Goal: Task Accomplishment & Management: Use online tool/utility

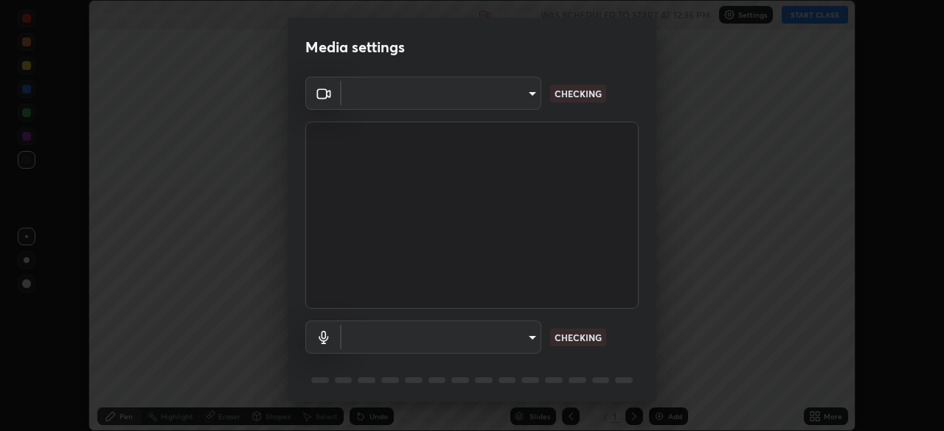
scroll to position [431, 944]
type input "14b787caa3234b54c591ffd1cb0d0a7c9d8495057a62f752d7397f13ea7eb8b5"
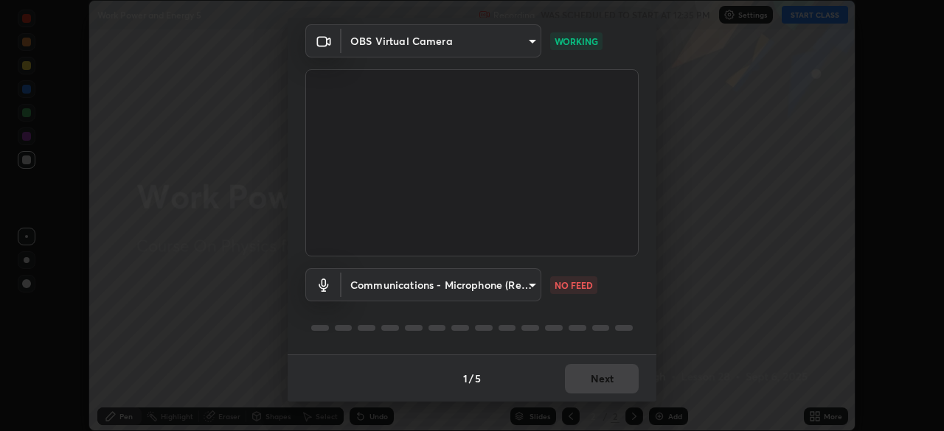
click at [521, 281] on body "Erase all Work Power and Energy 5 Recording WAS SCHEDULED TO START AT 12:35 PM …" at bounding box center [472, 215] width 944 height 431
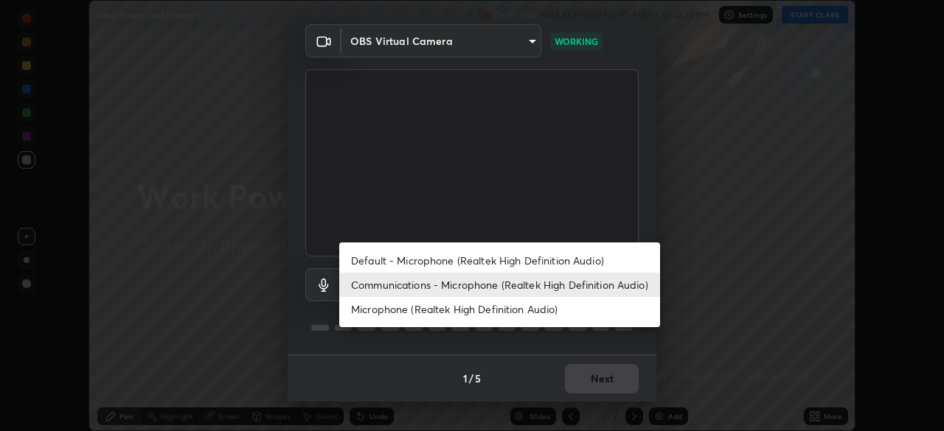
click at [479, 263] on li "Default - Microphone (Realtek High Definition Audio)" at bounding box center [499, 261] width 321 height 24
type input "default"
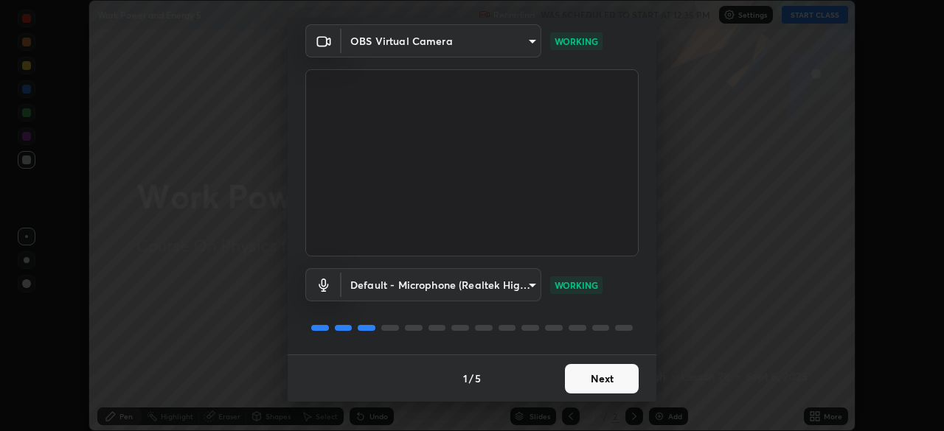
click at [612, 372] on button "Next" at bounding box center [602, 379] width 74 height 30
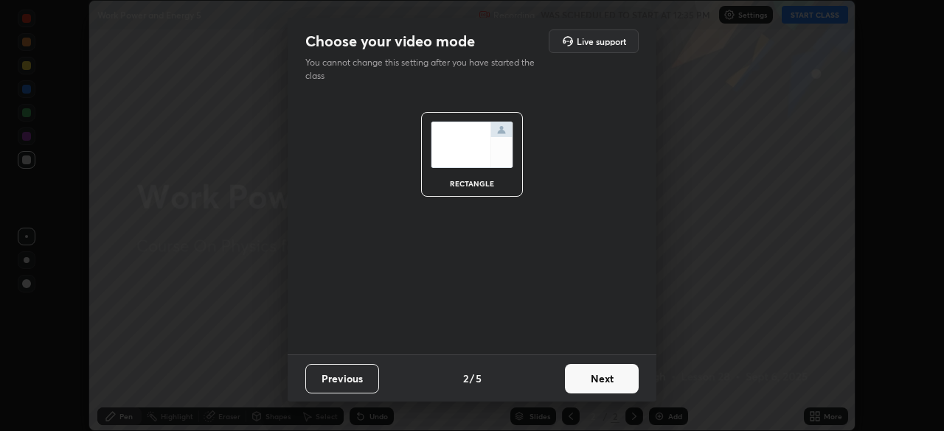
click at [612, 372] on button "Next" at bounding box center [602, 379] width 74 height 30
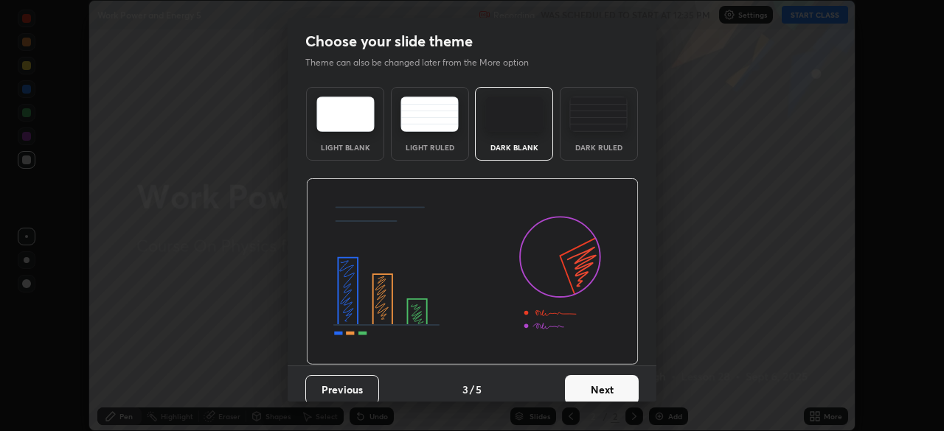
click at [617, 381] on button "Next" at bounding box center [602, 390] width 74 height 30
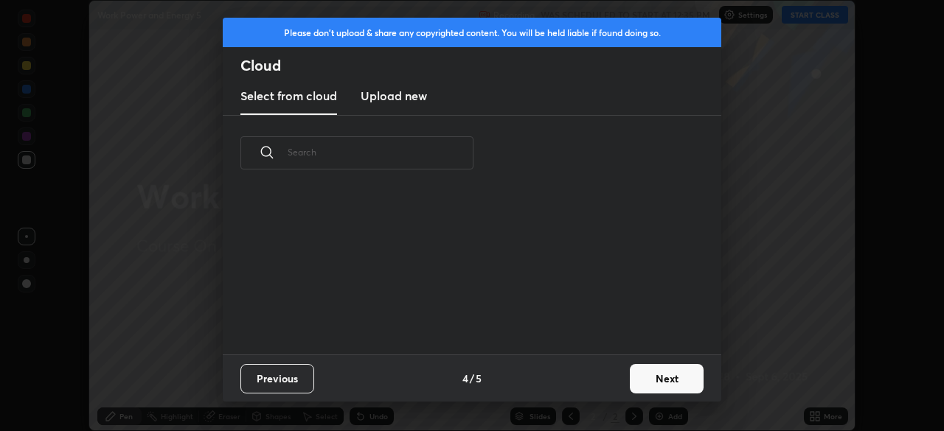
click at [657, 374] on button "Next" at bounding box center [667, 379] width 74 height 30
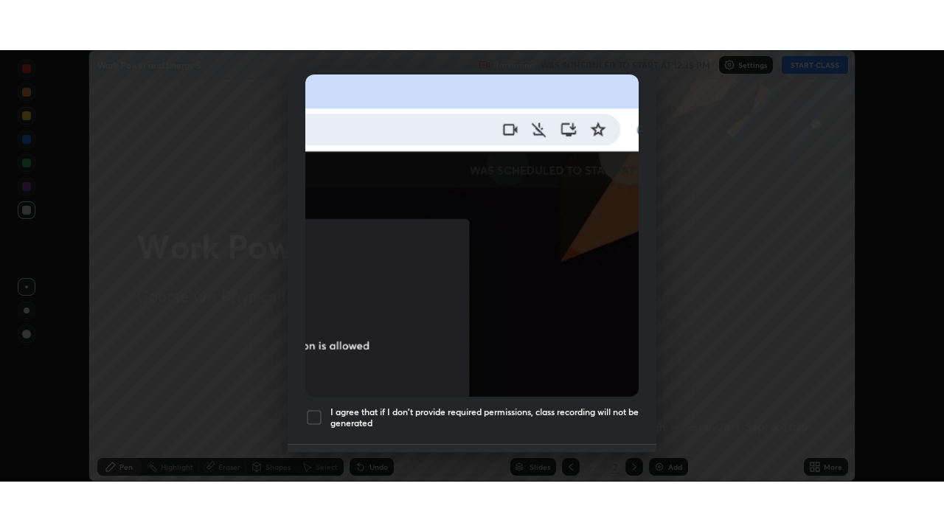
scroll to position [353, 0]
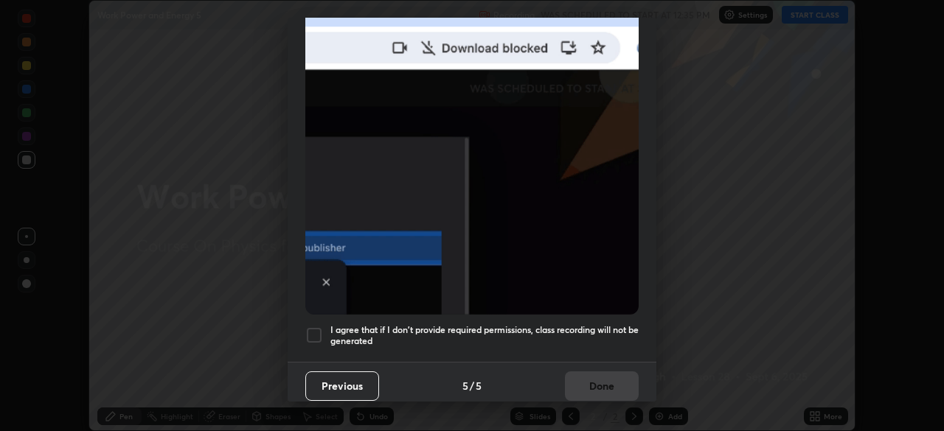
click at [308, 327] on div at bounding box center [314, 336] width 18 height 18
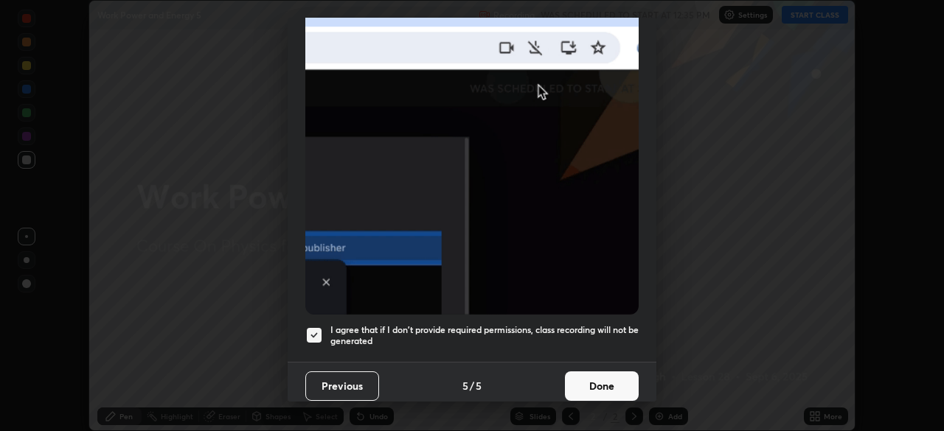
click at [612, 375] on button "Done" at bounding box center [602, 387] width 74 height 30
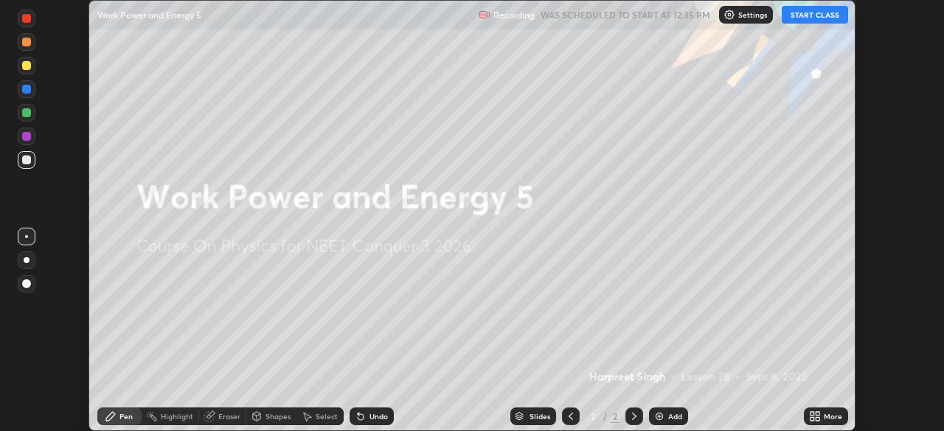
click at [818, 15] on button "START CLASS" at bounding box center [815, 15] width 66 height 18
click at [827, 414] on div "More" at bounding box center [833, 416] width 18 height 7
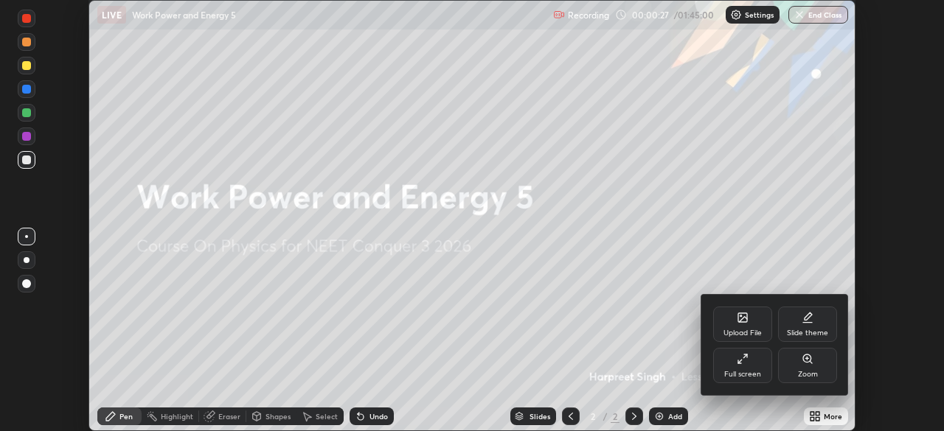
click at [741, 363] on icon at bounding box center [743, 359] width 12 height 12
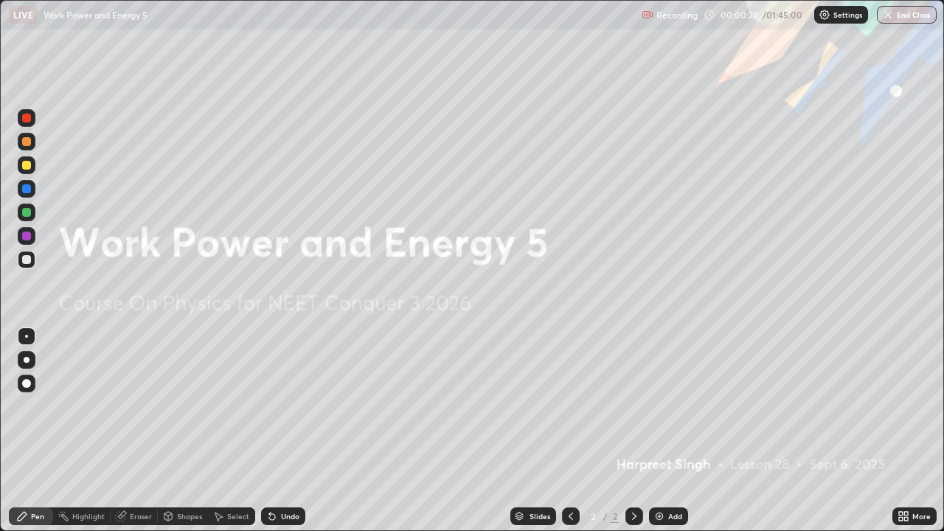
scroll to position [531, 944]
click at [672, 431] on div "Add" at bounding box center [675, 516] width 14 height 7
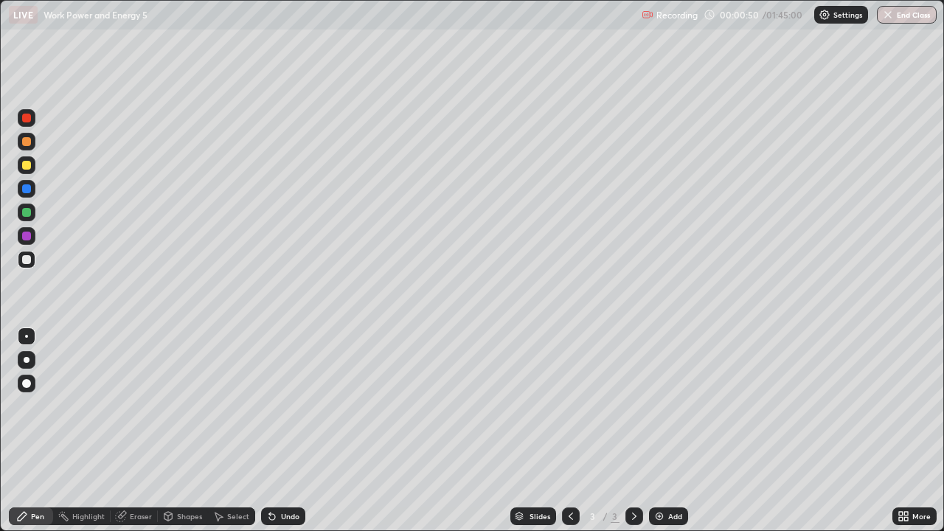
click at [28, 165] on div at bounding box center [26, 165] width 9 height 9
click at [30, 255] on div at bounding box center [27, 260] width 18 height 18
click at [670, 431] on div "Add" at bounding box center [668, 516] width 39 height 18
click at [27, 209] on div at bounding box center [26, 212] width 9 height 9
click at [674, 431] on div "Add" at bounding box center [675, 516] width 14 height 7
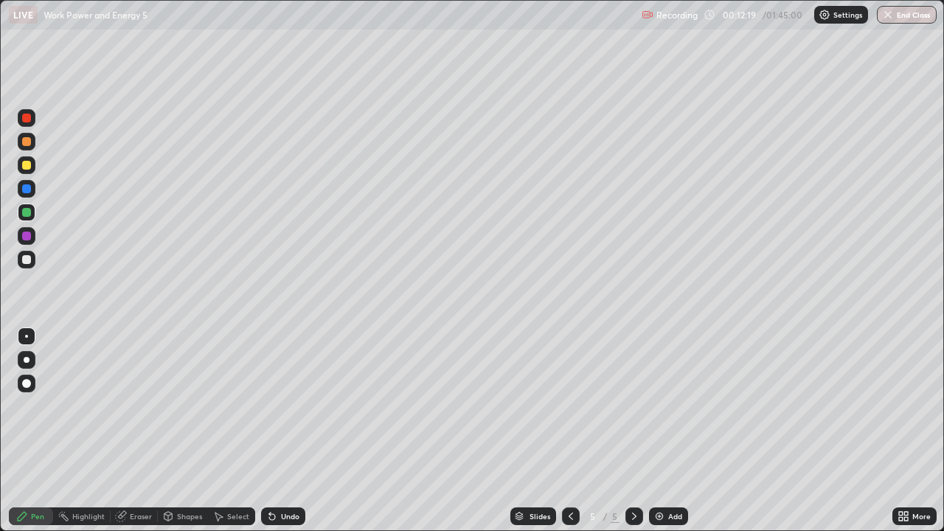
click at [28, 260] on div at bounding box center [26, 259] width 9 height 9
click at [27, 166] on div at bounding box center [26, 165] width 9 height 9
click at [30, 260] on div at bounding box center [26, 259] width 9 height 9
click at [29, 260] on div at bounding box center [26, 259] width 9 height 9
click at [27, 164] on div at bounding box center [26, 165] width 9 height 9
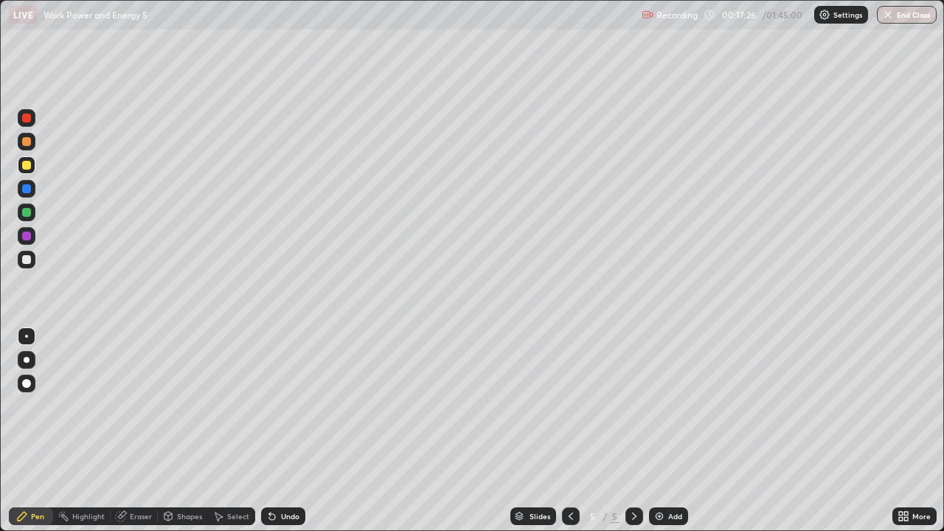
click at [673, 431] on div "Add" at bounding box center [675, 516] width 14 height 7
click at [27, 259] on div at bounding box center [26, 259] width 9 height 9
click at [26, 165] on div at bounding box center [26, 165] width 9 height 9
click at [570, 431] on icon at bounding box center [571, 516] width 12 height 12
click at [634, 431] on icon at bounding box center [634, 516] width 4 height 7
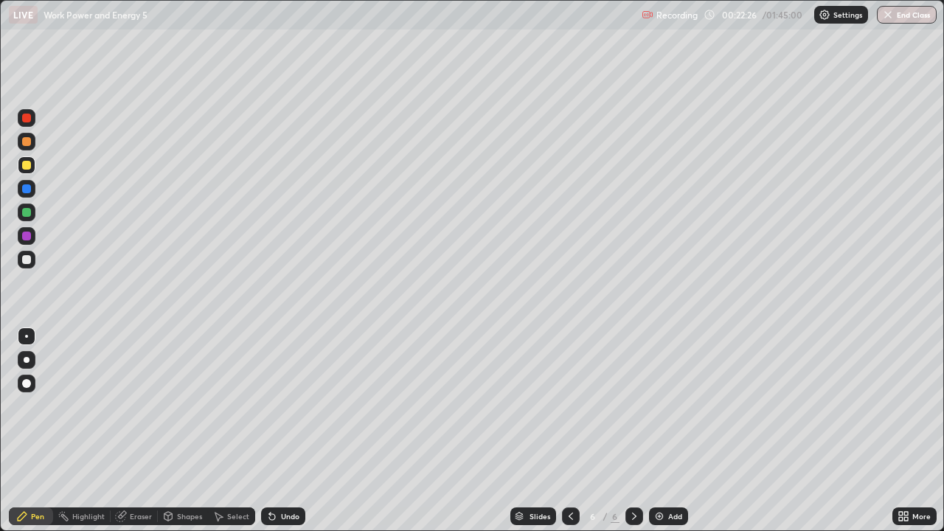
click at [28, 213] on div at bounding box center [26, 212] width 9 height 9
click at [25, 260] on div at bounding box center [26, 259] width 9 height 9
click at [137, 431] on div "Eraser" at bounding box center [141, 516] width 22 height 7
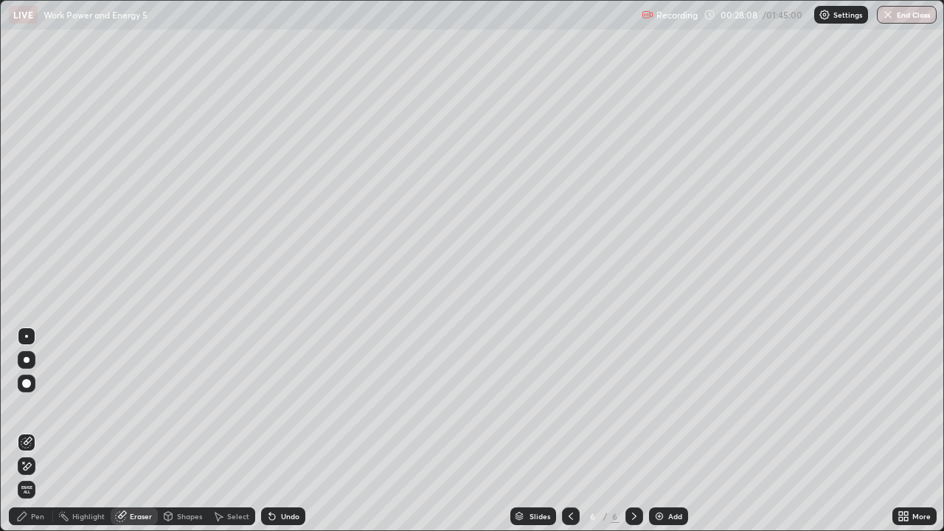
click at [37, 431] on div "Pen" at bounding box center [37, 516] width 13 height 7
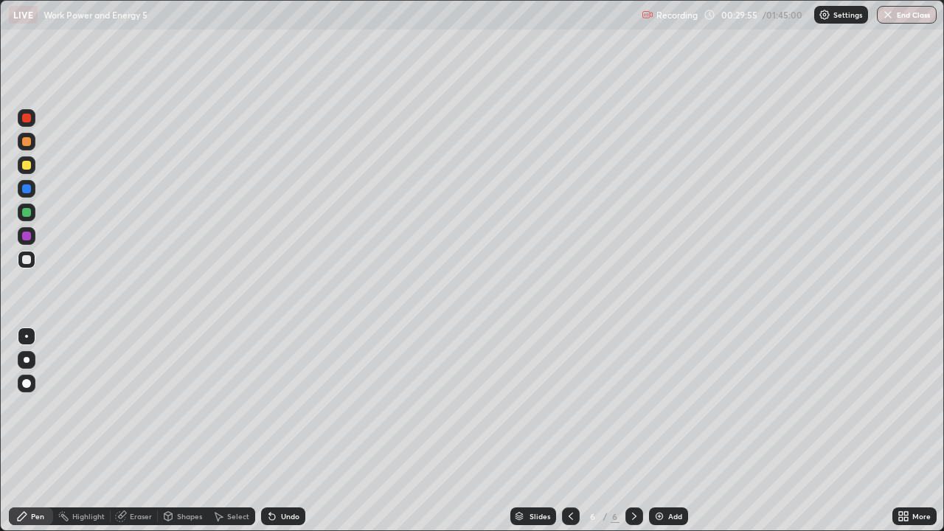
click at [669, 431] on div "Add" at bounding box center [675, 516] width 14 height 7
click at [27, 261] on div at bounding box center [26, 259] width 9 height 9
click at [30, 165] on div at bounding box center [26, 165] width 9 height 9
click at [670, 431] on div "Add" at bounding box center [675, 516] width 14 height 7
click at [29, 260] on div at bounding box center [26, 259] width 9 height 9
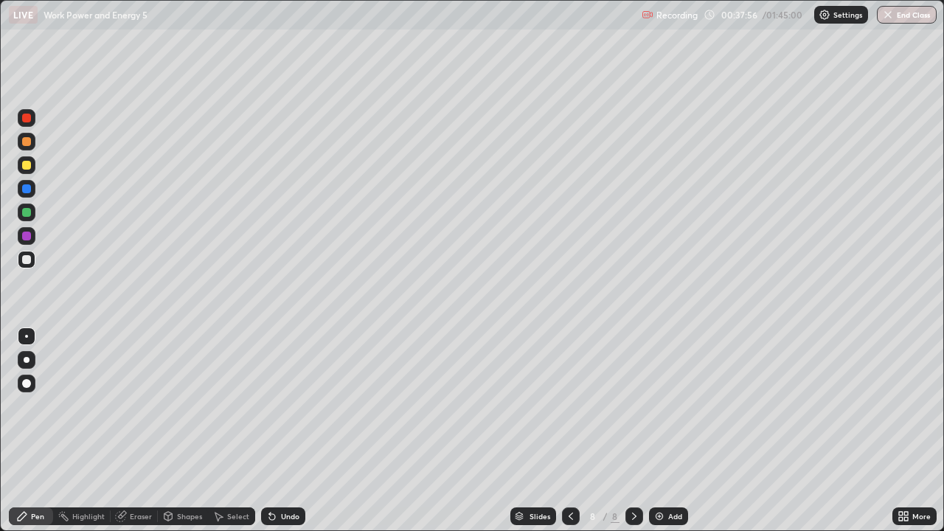
click at [27, 166] on div at bounding box center [26, 165] width 9 height 9
click at [28, 214] on div at bounding box center [26, 212] width 9 height 9
click at [673, 431] on div "Add" at bounding box center [675, 516] width 14 height 7
click at [27, 256] on div at bounding box center [26, 259] width 9 height 9
click at [27, 165] on div at bounding box center [26, 165] width 9 height 9
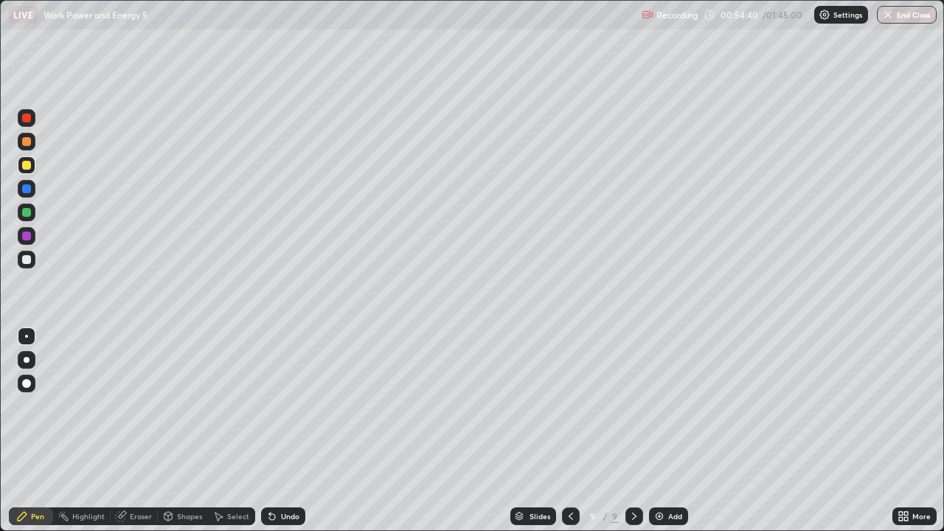
click at [672, 431] on div "Add" at bounding box center [675, 516] width 14 height 7
click at [27, 260] on div at bounding box center [26, 259] width 9 height 9
click at [134, 431] on div "Eraser" at bounding box center [141, 516] width 22 height 7
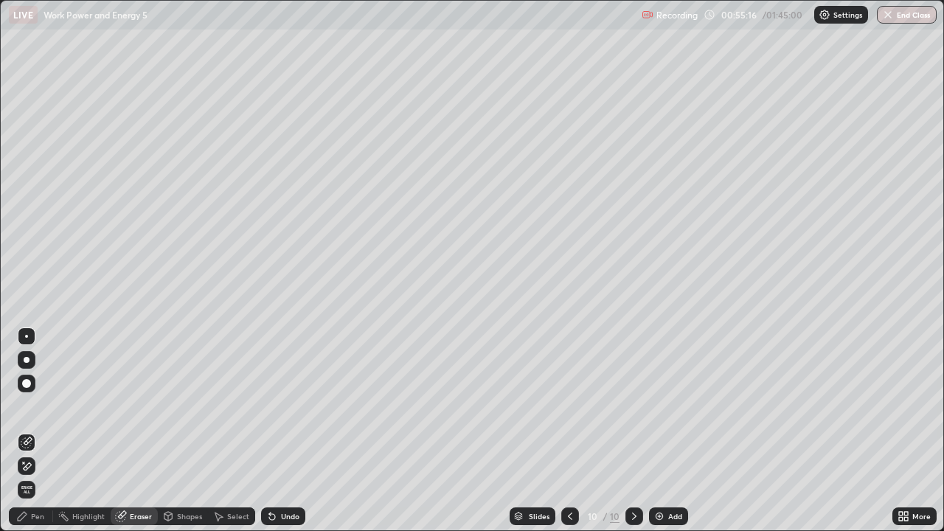
click at [38, 431] on div "Pen" at bounding box center [31, 516] width 44 height 18
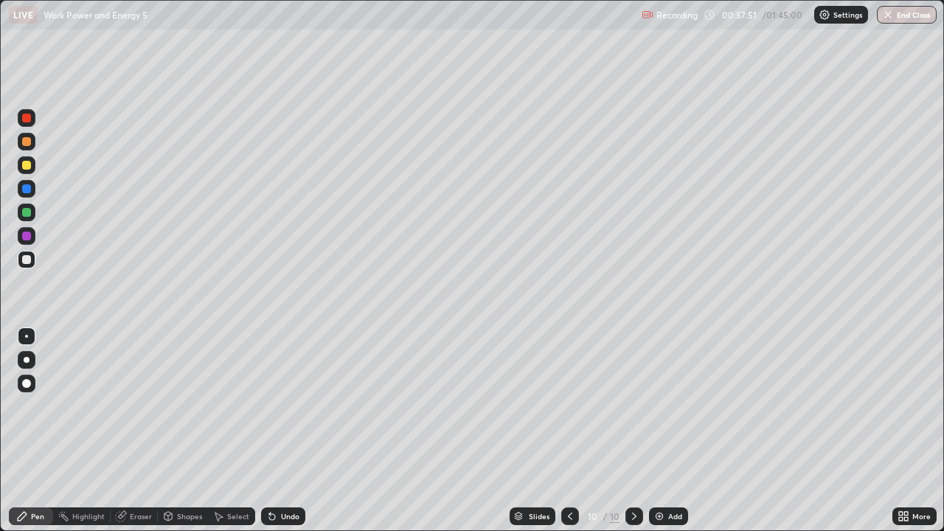
click at [26, 168] on div at bounding box center [26, 165] width 9 height 9
click at [28, 263] on div at bounding box center [26, 259] width 9 height 9
click at [26, 167] on div at bounding box center [26, 165] width 9 height 9
click at [27, 260] on div at bounding box center [26, 259] width 9 height 9
click at [28, 168] on div at bounding box center [26, 165] width 9 height 9
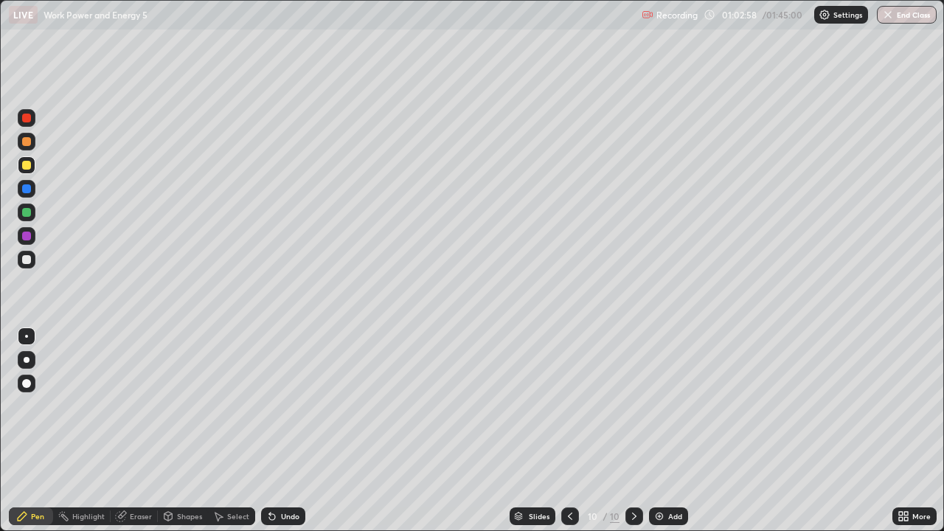
click at [132, 431] on div "Eraser" at bounding box center [141, 516] width 22 height 7
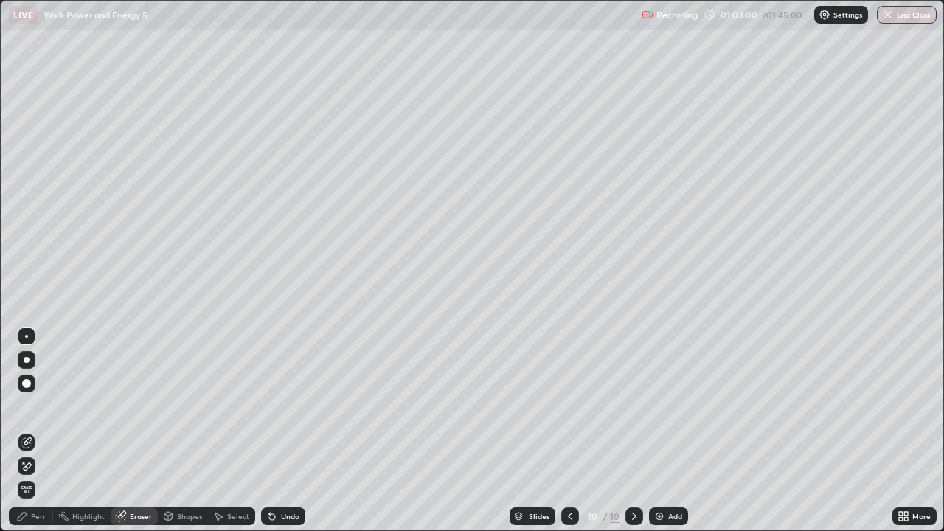
click at [46, 431] on div "Pen" at bounding box center [31, 516] width 44 height 18
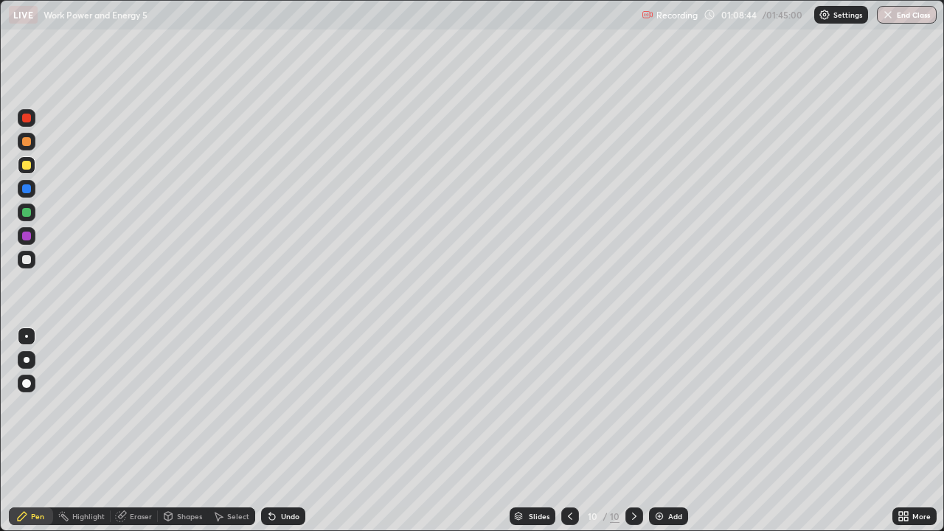
click at [676, 431] on div "Add" at bounding box center [668, 516] width 39 height 18
click at [27, 251] on div at bounding box center [27, 260] width 18 height 18
click at [672, 431] on div "Add" at bounding box center [675, 516] width 14 height 7
click at [29, 161] on div at bounding box center [26, 165] width 9 height 9
click at [29, 213] on div at bounding box center [26, 212] width 9 height 9
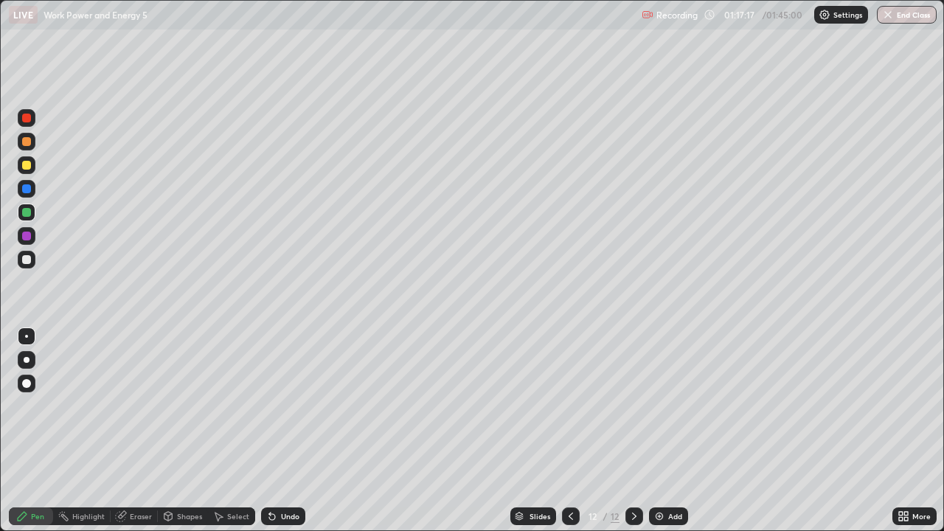
click at [30, 259] on div at bounding box center [26, 259] width 9 height 9
click at [675, 431] on div "Add" at bounding box center [675, 516] width 14 height 7
click at [28, 167] on div at bounding box center [26, 165] width 9 height 9
click at [136, 431] on div "Eraser" at bounding box center [141, 516] width 22 height 7
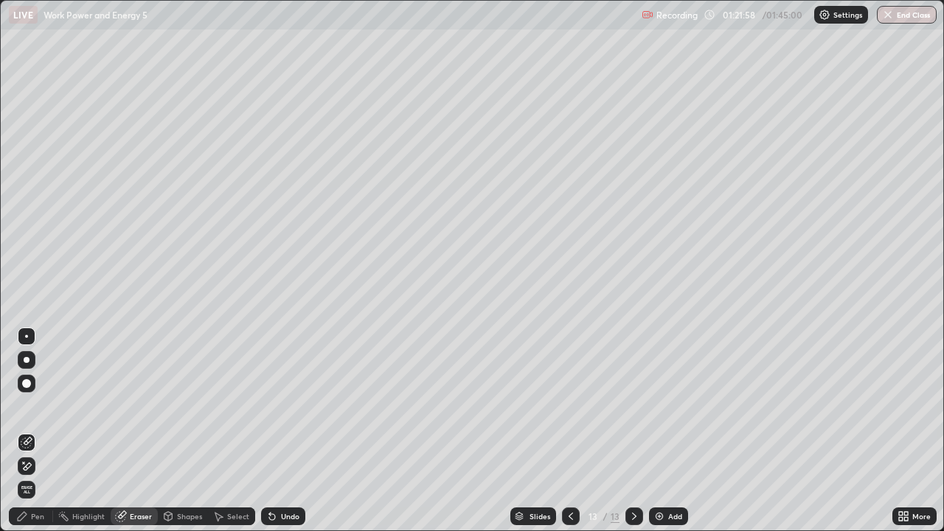
click at [40, 431] on div "Pen" at bounding box center [37, 516] width 13 height 7
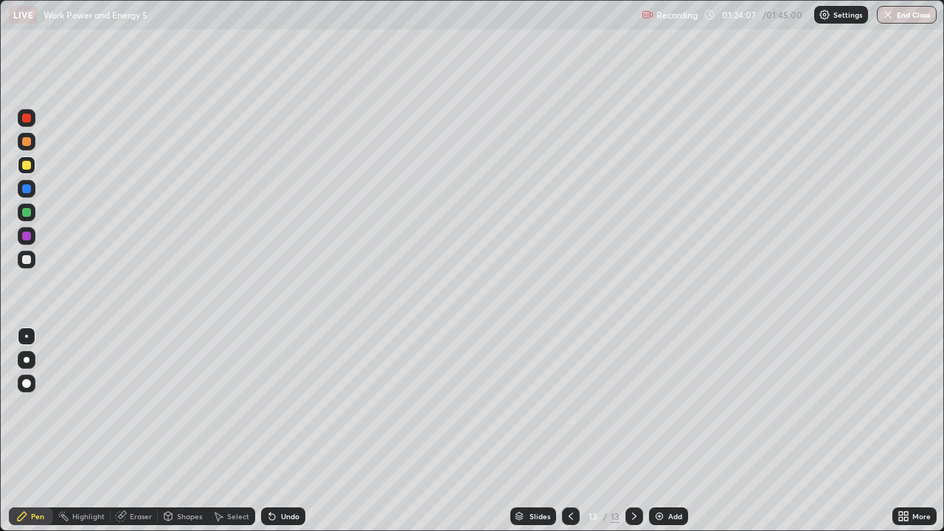
click at [669, 431] on div "Add" at bounding box center [675, 516] width 14 height 7
click at [29, 258] on div at bounding box center [26, 259] width 9 height 9
click at [30, 261] on div at bounding box center [26, 259] width 9 height 9
click at [27, 165] on div at bounding box center [26, 165] width 9 height 9
click at [34, 262] on div at bounding box center [27, 260] width 18 height 18
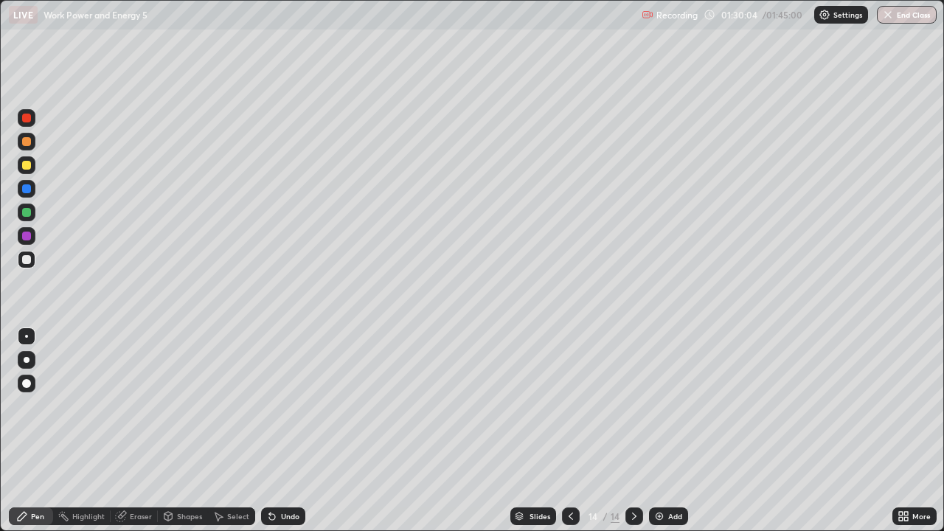
click at [138, 431] on div "Eraser" at bounding box center [141, 516] width 22 height 7
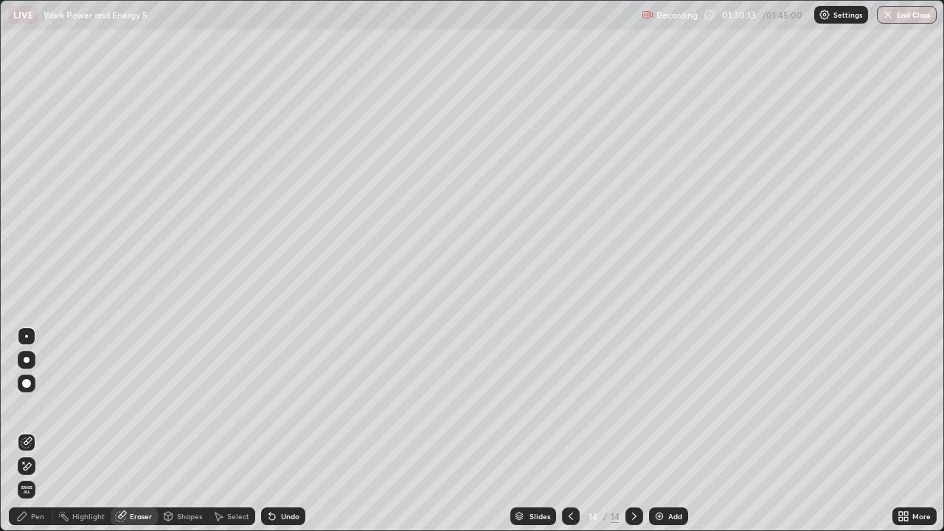
click at [31, 431] on div "Pen" at bounding box center [37, 516] width 13 height 7
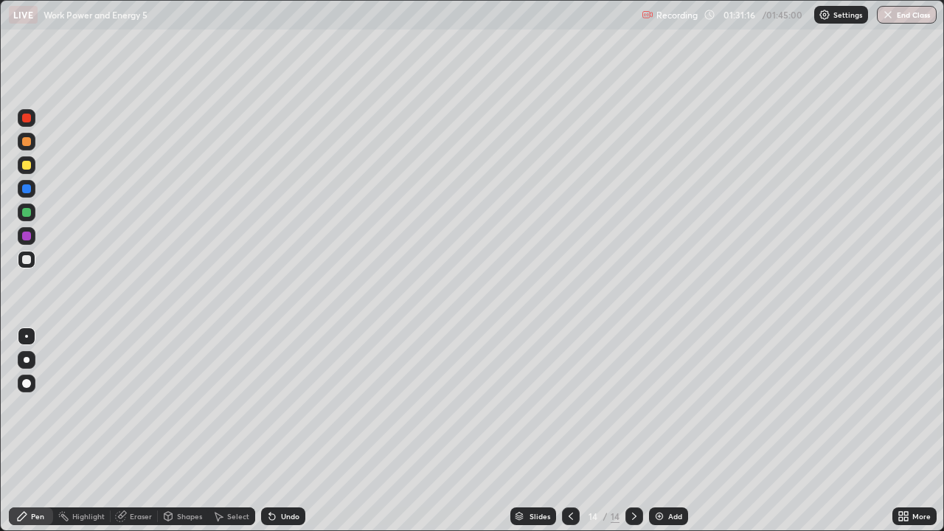
click at [679, 431] on div "Add" at bounding box center [668, 516] width 39 height 18
click at [567, 431] on icon at bounding box center [571, 516] width 12 height 12
click at [631, 431] on icon at bounding box center [634, 516] width 12 height 12
click at [131, 431] on div "Eraser" at bounding box center [141, 516] width 22 height 7
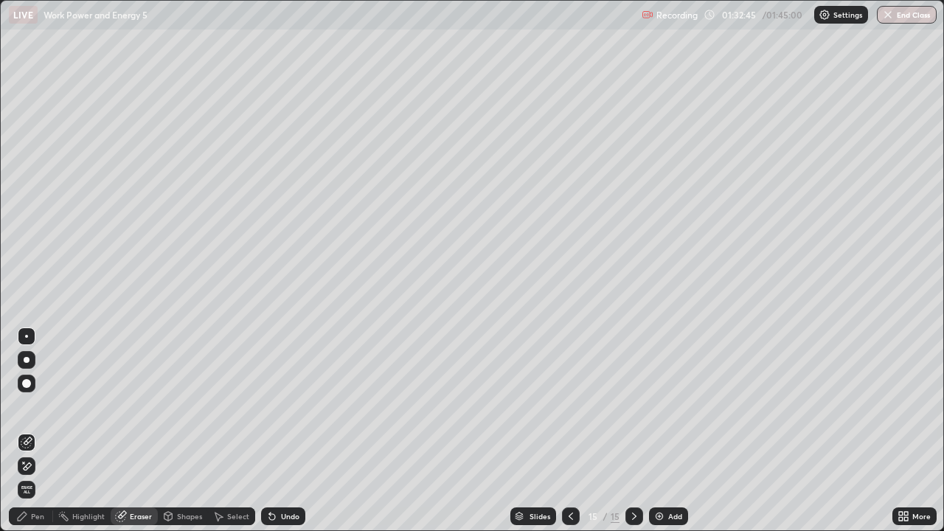
click at [41, 431] on div "Pen" at bounding box center [37, 516] width 13 height 7
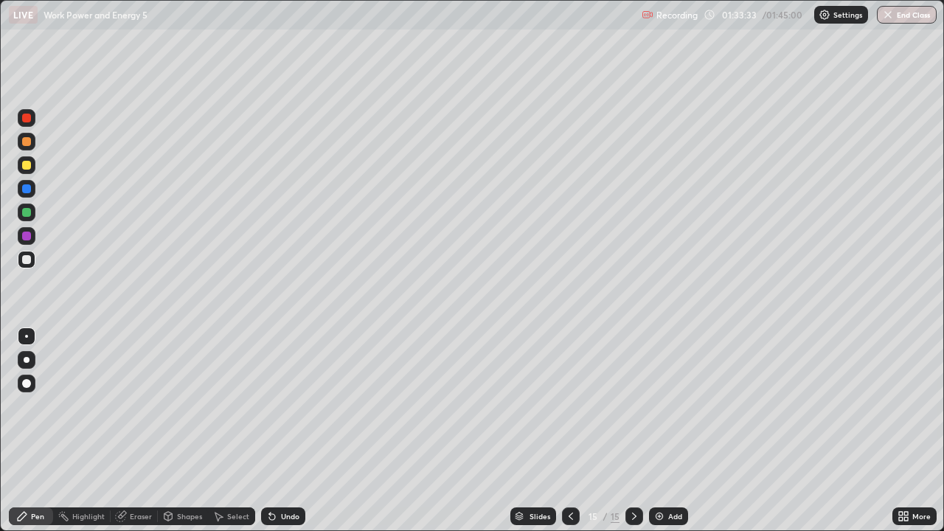
click at [30, 165] on div at bounding box center [26, 165] width 9 height 9
click at [28, 210] on div at bounding box center [26, 212] width 9 height 9
click at [28, 145] on div at bounding box center [26, 141] width 9 height 9
click at [30, 263] on div at bounding box center [27, 260] width 18 height 18
click at [134, 431] on div "Eraser" at bounding box center [141, 516] width 22 height 7
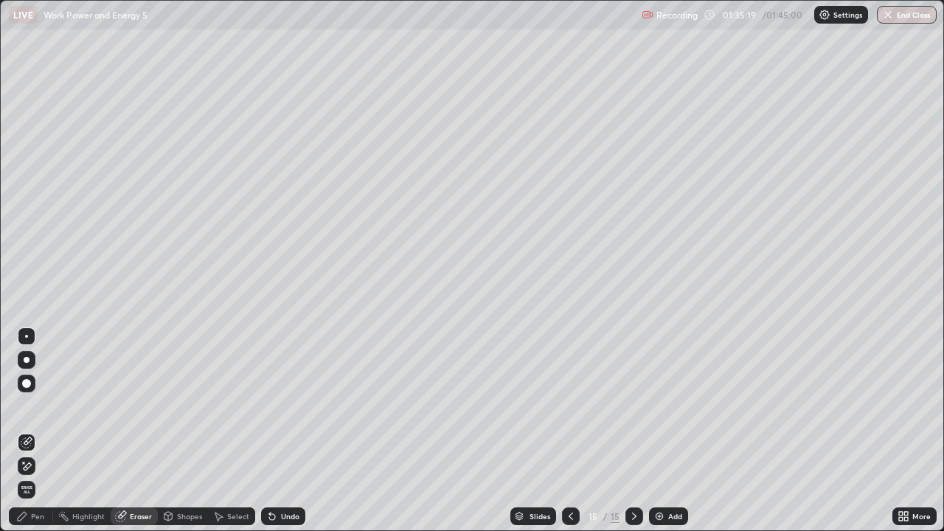
click at [34, 431] on div "Pen" at bounding box center [31, 516] width 44 height 18
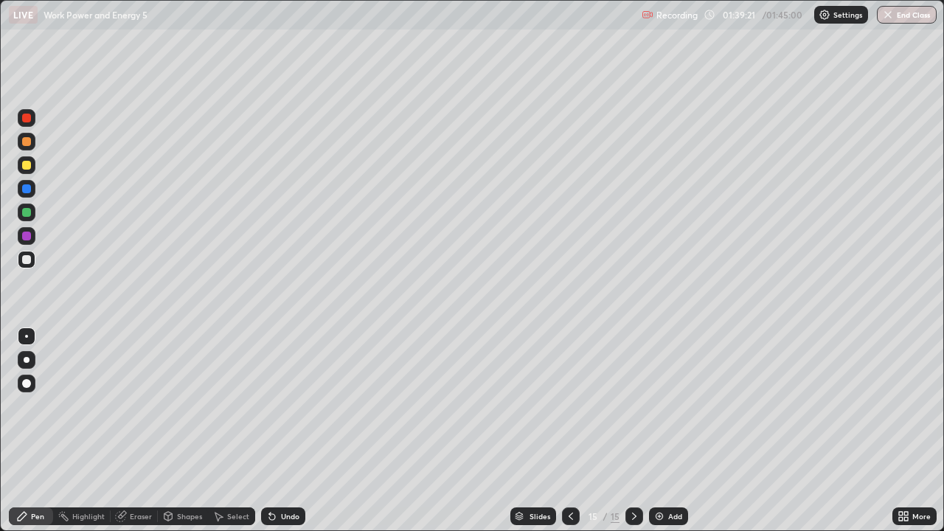
click at [674, 431] on div "Add" at bounding box center [675, 516] width 14 height 7
click at [142, 431] on div "Eraser" at bounding box center [141, 516] width 22 height 7
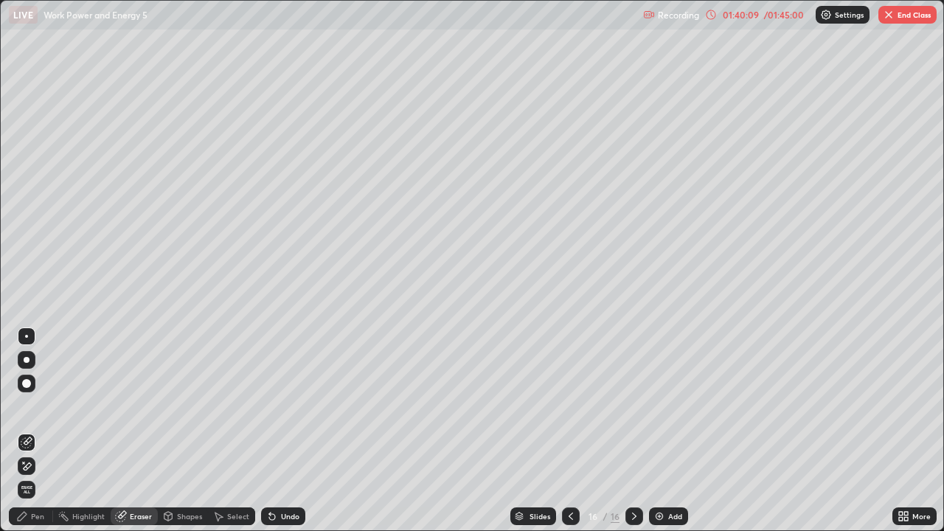
click at [40, 431] on div "Pen" at bounding box center [37, 516] width 13 height 7
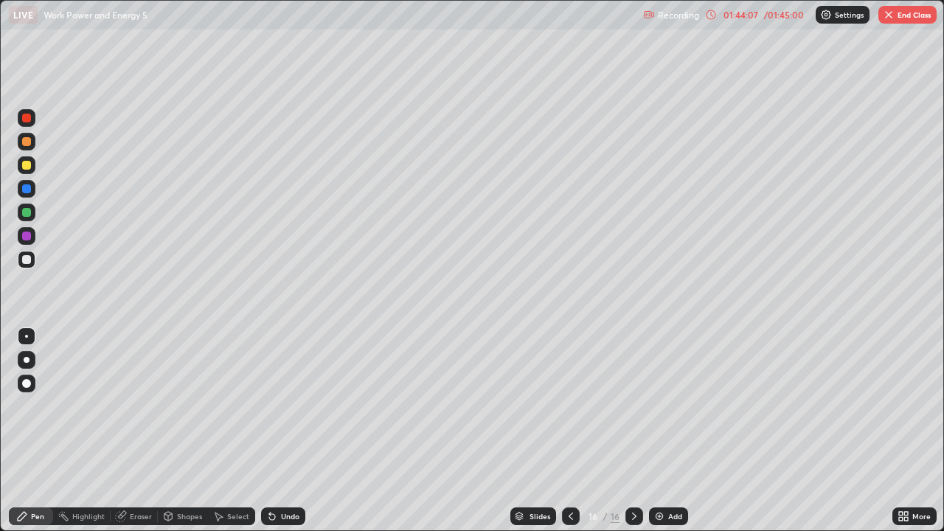
click at [676, 431] on div "Add" at bounding box center [675, 516] width 14 height 7
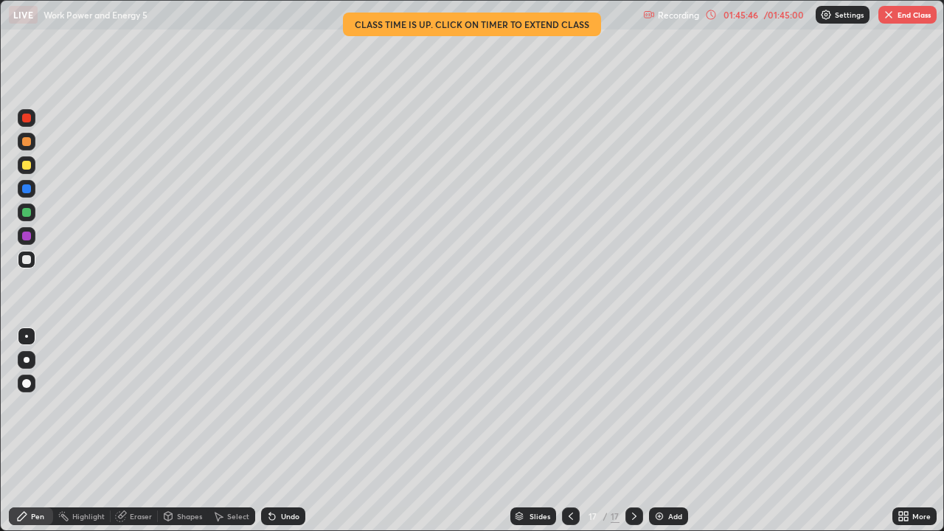
click at [794, 16] on div "/ 01:45:00" at bounding box center [784, 14] width 46 height 9
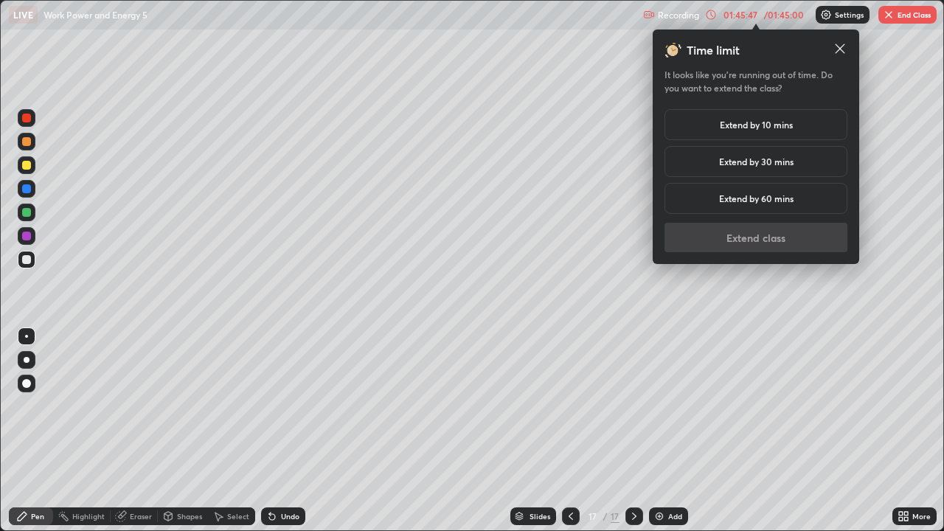
click at [784, 129] on h5 "Extend by 10 mins" at bounding box center [756, 124] width 73 height 13
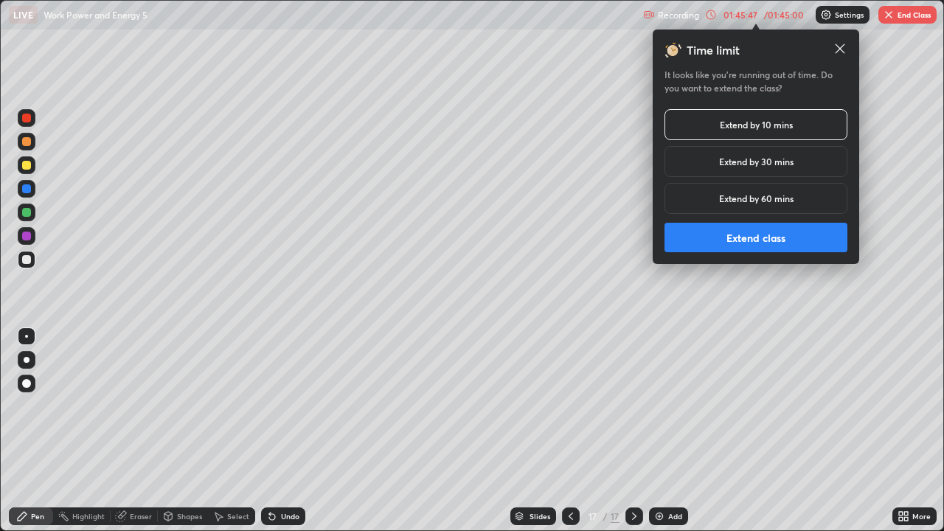
click at [774, 227] on button "Extend class" at bounding box center [756, 238] width 183 height 30
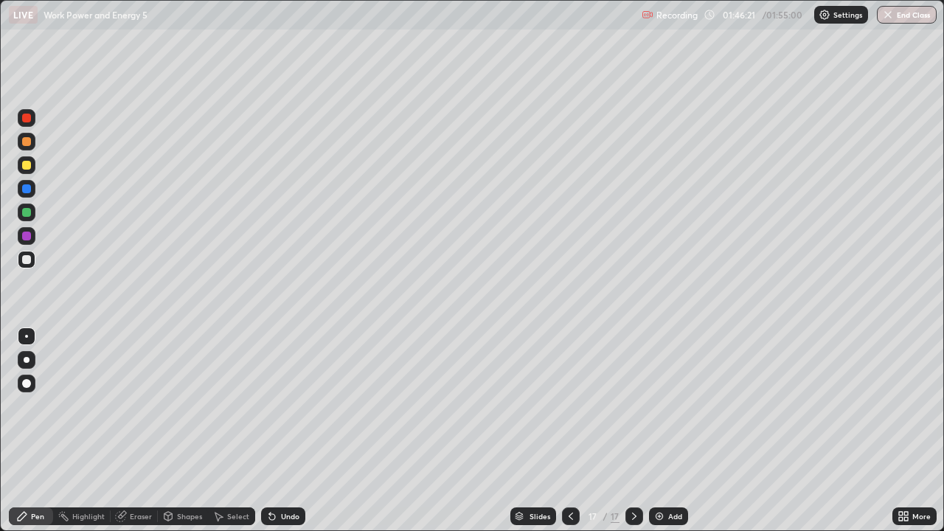
click at [25, 166] on div at bounding box center [26, 165] width 9 height 9
click at [27, 263] on div at bounding box center [26, 259] width 9 height 9
click at [27, 211] on div at bounding box center [26, 212] width 9 height 9
click at [571, 431] on icon at bounding box center [571, 516] width 12 height 12
click at [569, 431] on icon at bounding box center [571, 516] width 12 height 12
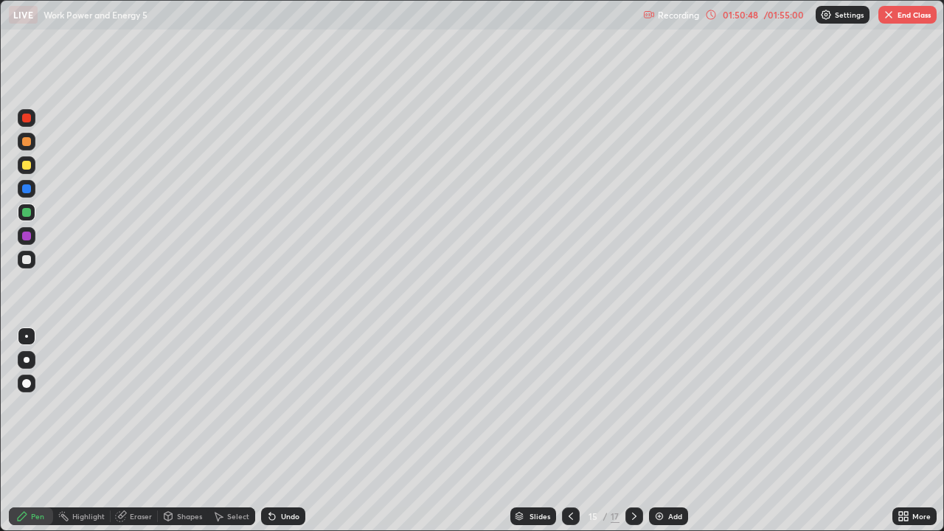
click at [569, 431] on icon at bounding box center [571, 516] width 12 height 12
click at [905, 12] on button "End Class" at bounding box center [907, 15] width 58 height 18
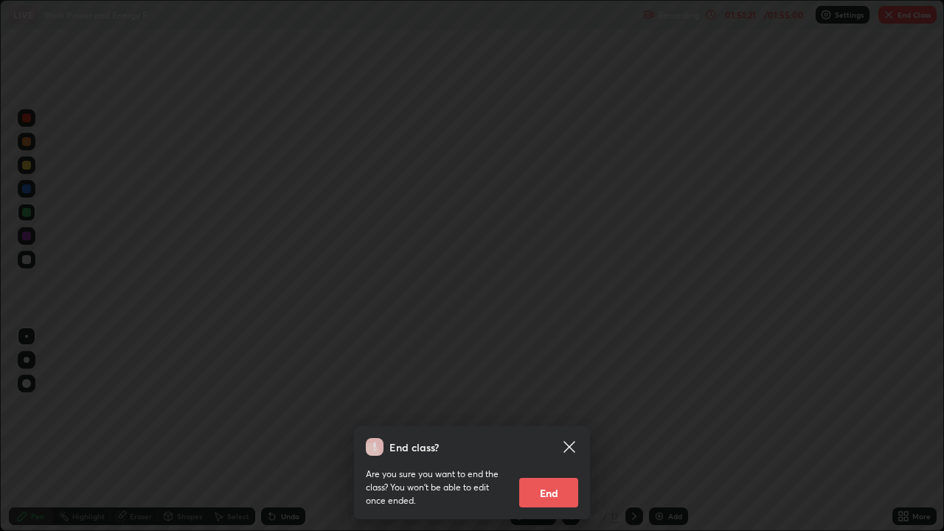
click at [555, 431] on button "End" at bounding box center [548, 493] width 59 height 30
